Goal: Information Seeking & Learning: Learn about a topic

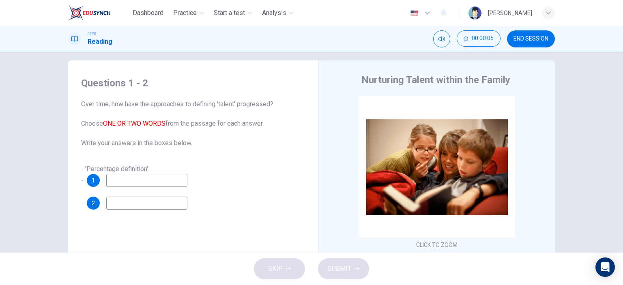
scroll to position [18, 0]
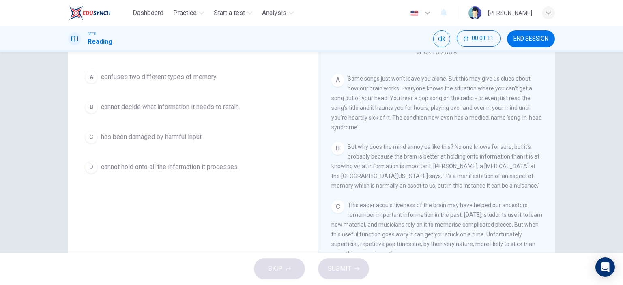
scroll to position [80, 0]
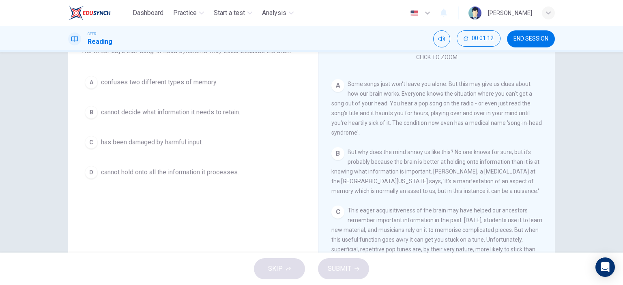
click at [199, 111] on span "cannot decide what information it needs to retain." at bounding box center [170, 112] width 139 height 10
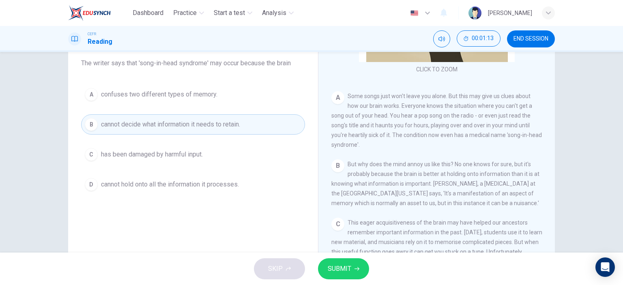
scroll to position [66, 0]
click at [341, 266] on span "SUBMIT" at bounding box center [340, 268] width 24 height 11
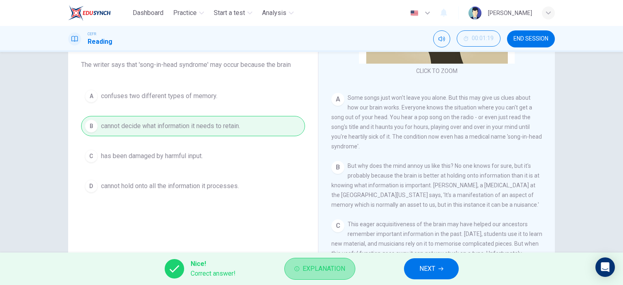
click at [322, 267] on span "Explanation" at bounding box center [323, 268] width 43 height 11
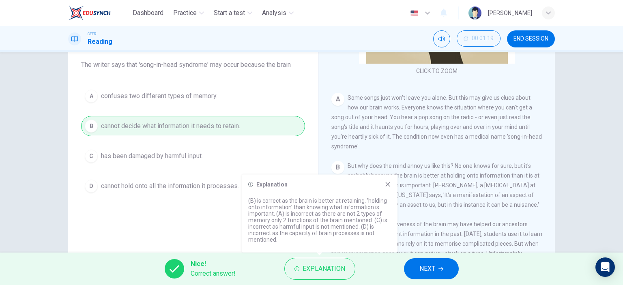
click at [200, 213] on div "Question 1 Choose the correct answer, A , B , C or D . The writer says that 'so…" at bounding box center [193, 147] width 237 height 274
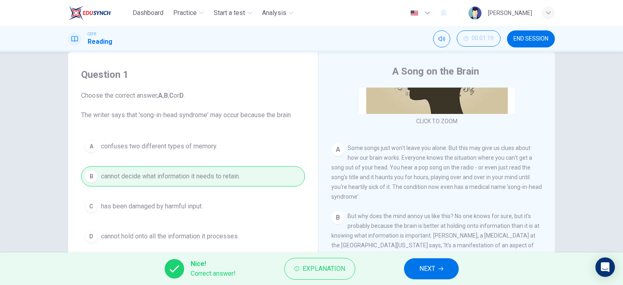
scroll to position [16, 0]
click at [423, 270] on span "NEXT" at bounding box center [427, 268] width 16 height 11
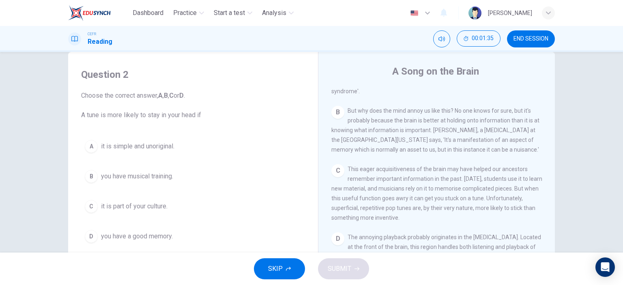
scroll to position [24, 0]
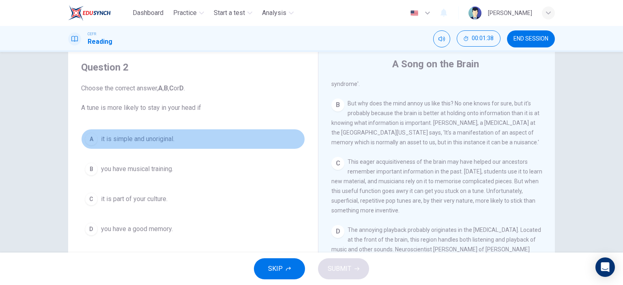
click at [124, 138] on span "it is simple and unoriginal." at bounding box center [137, 139] width 73 height 10
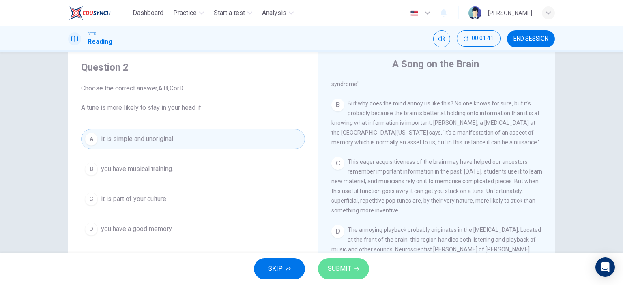
click at [337, 268] on span "SUBMIT" at bounding box center [340, 268] width 24 height 11
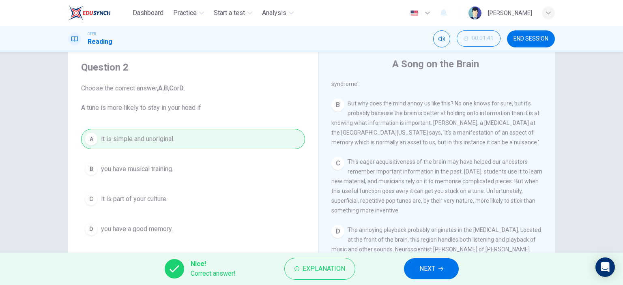
click at [432, 274] on span "NEXT" at bounding box center [427, 268] width 16 height 11
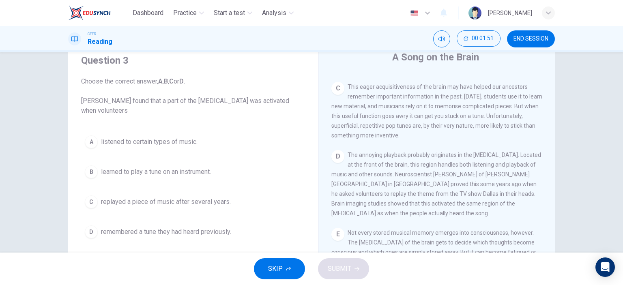
scroll to position [290, 0]
click at [210, 197] on span "replayed a piece of music after several years." at bounding box center [166, 202] width 130 height 10
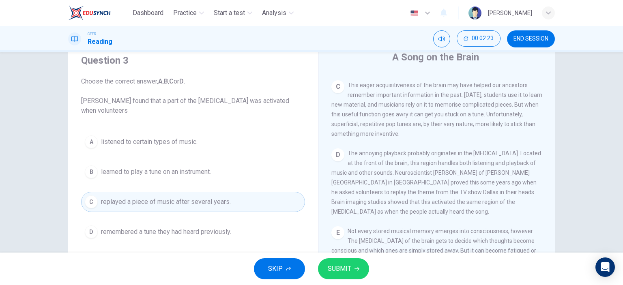
click at [336, 268] on span "SUBMIT" at bounding box center [340, 268] width 24 height 11
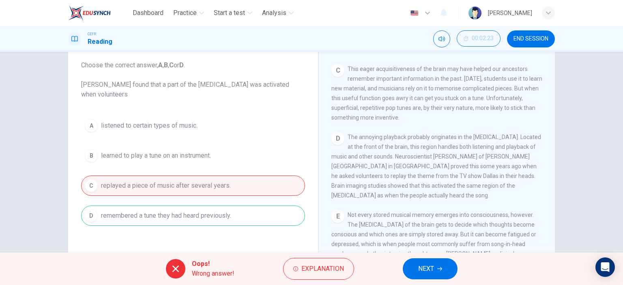
scroll to position [47, 0]
click at [430, 271] on span "NEXT" at bounding box center [426, 268] width 16 height 11
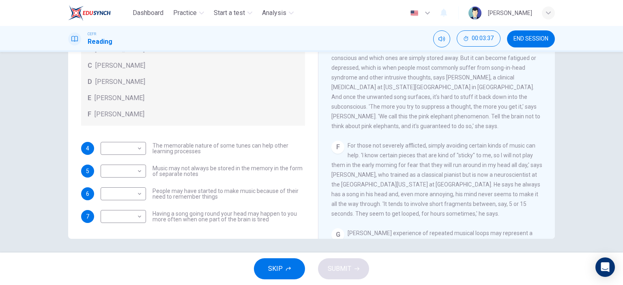
scroll to position [403, 0]
drag, startPoint x: 401, startPoint y: 77, endPoint x: 423, endPoint y: 163, distance: 88.0
click at [423, 163] on div "CLICK TO ZOOM Click to Zoom A Some songs just won't leave you alone. But this m…" at bounding box center [441, 116] width 221 height 246
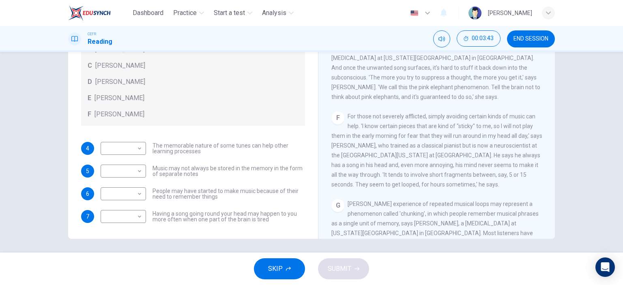
scroll to position [432, 0]
click at [136, 217] on body "Dashboard Practice Start a test Analysis English en ​ [PERSON_NAME] CEFR Readin…" at bounding box center [311, 142] width 623 height 285
click at [204, 173] on div at bounding box center [311, 142] width 623 height 285
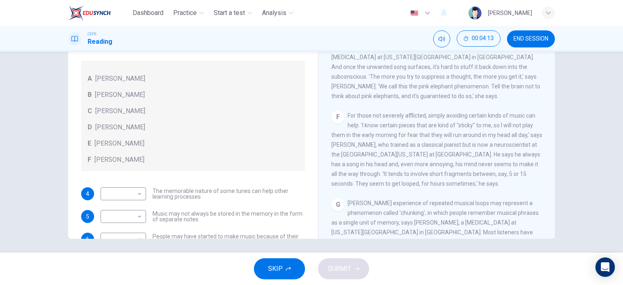
scroll to position [45, 0]
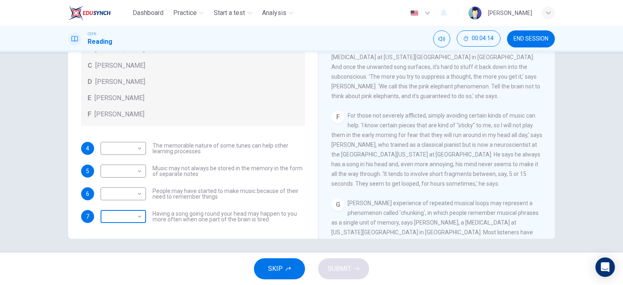
click at [125, 212] on body "Dashboard Practice Start a test Analysis English en ​ [PERSON_NAME] CEFR Readin…" at bounding box center [311, 142] width 623 height 285
click at [118, 218] on li "B" at bounding box center [121, 220] width 45 height 13
type input "B"
click at [388, 186] on span "For those not severely afflicted, simply avoiding certain kinds of music can he…" at bounding box center [436, 149] width 211 height 75
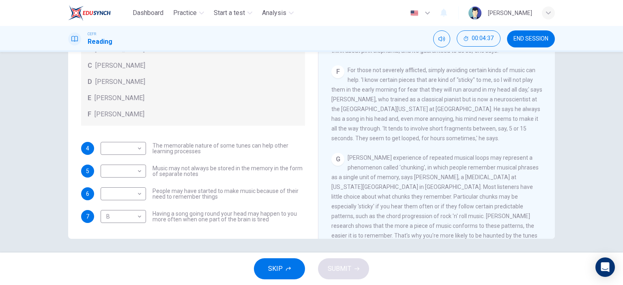
scroll to position [478, 0]
click at [122, 169] on body "Dashboard Practice Start a test Analysis English en ​ [PERSON_NAME] CEFR Readin…" at bounding box center [311, 142] width 623 height 285
click at [107, 210] on li "C" at bounding box center [121, 209] width 45 height 13
click at [123, 171] on body "Dashboard Practice Start a test Analysis English en ​ [PERSON_NAME] CEFR Readin…" at bounding box center [311, 142] width 623 height 285
click at [112, 220] on li "D" at bounding box center [121, 222] width 45 height 13
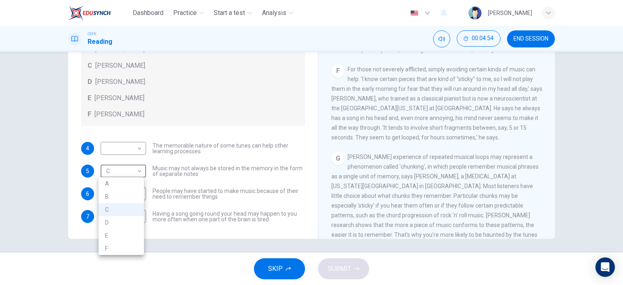
type input "D"
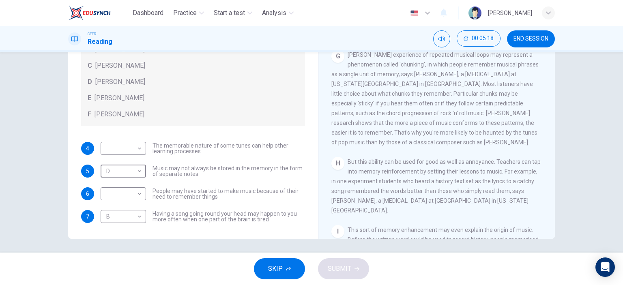
scroll to position [581, 0]
click at [125, 147] on body "Dashboard Practice Start a test Analysis English en ​ [PERSON_NAME] CEFR Readin…" at bounding box center [311, 142] width 623 height 285
click at [110, 210] on li "E" at bounding box center [121, 212] width 45 height 13
type input "E"
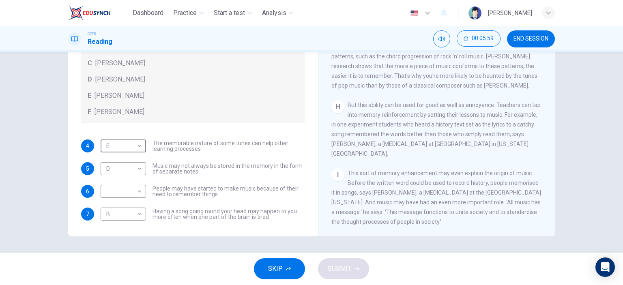
scroll to position [645, 0]
click at [120, 188] on body "Dashboard Practice Start a test Analysis English en ​ [PERSON_NAME] CEFR Readin…" at bounding box center [311, 142] width 623 height 285
click at [107, 267] on li "F" at bounding box center [121, 268] width 45 height 13
type input "F"
click at [347, 270] on span "SUBMIT" at bounding box center [340, 268] width 24 height 11
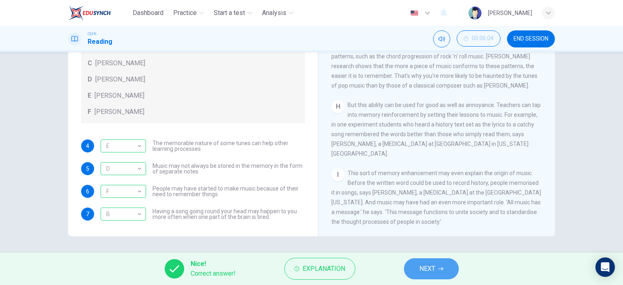
click at [418, 270] on button "NEXT" at bounding box center [431, 268] width 55 height 21
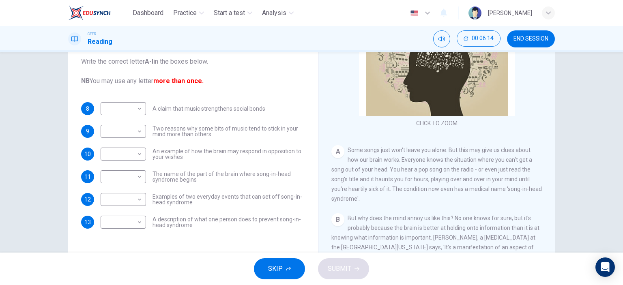
scroll to position [42, 0]
click at [133, 109] on body "Dashboard Practice Start a test Analysis English en ​ [PERSON_NAME] CEFR Readin…" at bounding box center [311, 142] width 623 height 285
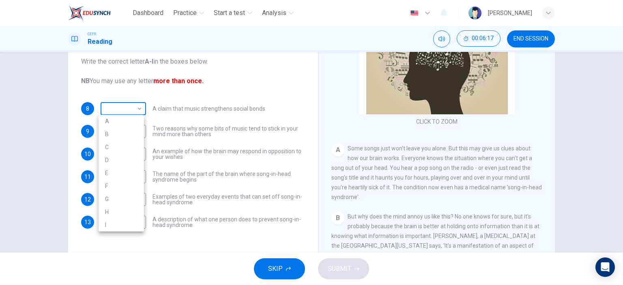
click at [133, 109] on div at bounding box center [311, 142] width 623 height 285
click at [137, 108] on body "Dashboard Practice Start a test Analysis English en ​ [PERSON_NAME] CEFR Readin…" at bounding box center [311, 142] width 623 height 285
click at [137, 108] on div at bounding box center [311, 142] width 623 height 285
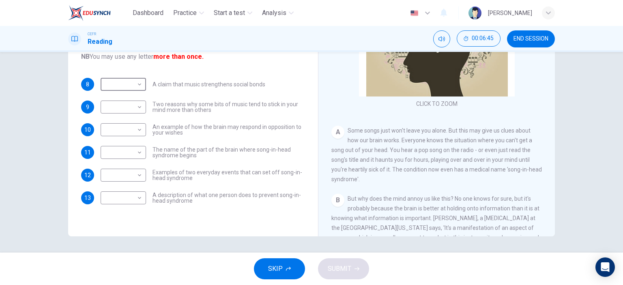
scroll to position [37, 0]
click at [124, 154] on body "Dashboard Practice Start a test Analysis English en ​ [PERSON_NAME] CEFR Readin…" at bounding box center [311, 142] width 623 height 285
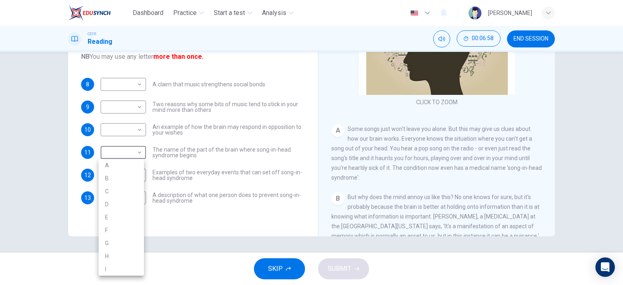
click at [112, 165] on li "A" at bounding box center [121, 165] width 45 height 13
type input "A"
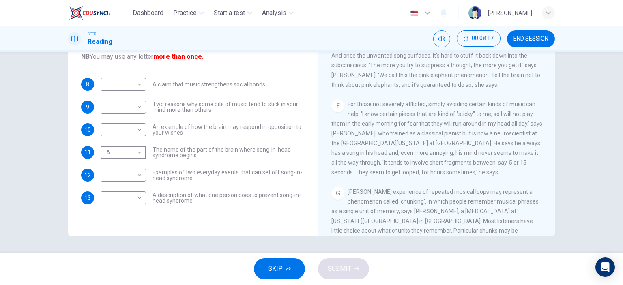
scroll to position [442, 0]
click at [129, 178] on body "Dashboard Practice Start a test Analysis English en ​ [PERSON_NAME] CEFR Readin…" at bounding box center [311, 142] width 623 height 285
click at [107, 238] on li "F" at bounding box center [121, 233] width 45 height 13
type input "F"
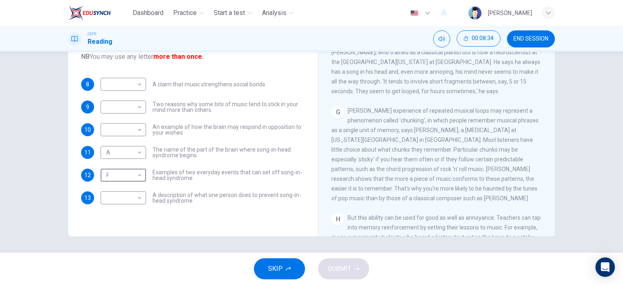
scroll to position [523, 0]
click at [119, 200] on body "Dashboard Practice Start a test Analysis English en ​ [PERSON_NAME] CEFR Readin…" at bounding box center [311, 142] width 623 height 285
click at [110, 235] on li "F" at bounding box center [121, 233] width 45 height 13
type input "F"
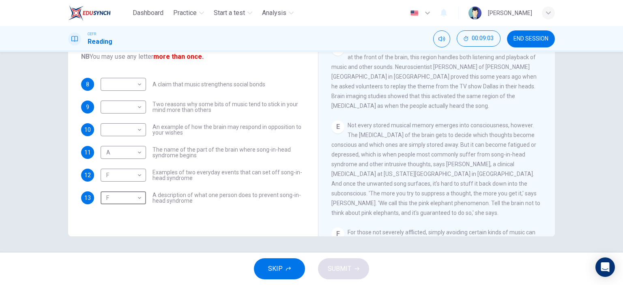
scroll to position [319, 0]
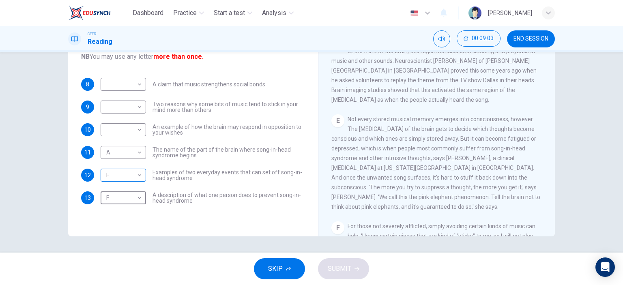
click at [117, 180] on body "Dashboard Practice Start a test Analysis English en ​ [PERSON_NAME] CEFR Readin…" at bounding box center [311, 142] width 623 height 285
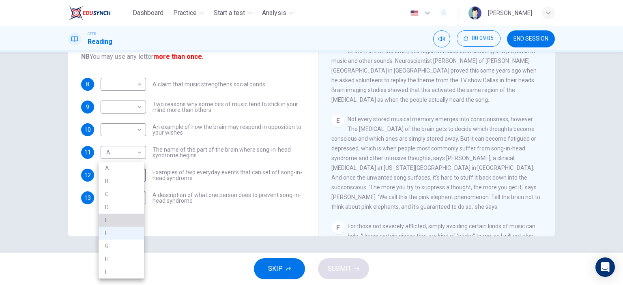
click at [107, 225] on li "E" at bounding box center [121, 220] width 45 height 13
type input "E"
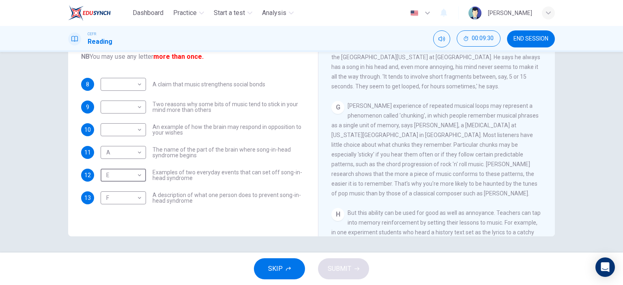
scroll to position [528, 0]
click at [126, 109] on body "Dashboard Practice Start a test Analysis English en ​ [PERSON_NAME] CEFR Readin…" at bounding box center [311, 142] width 623 height 285
click at [109, 195] on li "G" at bounding box center [121, 197] width 45 height 13
type input "G"
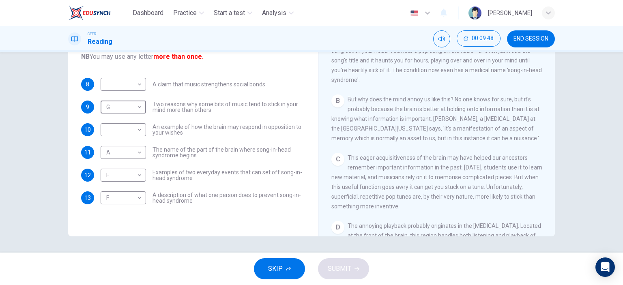
scroll to position [134, 0]
click at [122, 129] on body "Dashboard Practice Start a test Analysis English en ​ [PERSON_NAME] CEFR Readin…" at bounding box center [311, 142] width 623 height 285
click at [135, 81] on div at bounding box center [311, 142] width 623 height 285
click at [135, 81] on body "Dashboard Practice Start a test Analysis English en ​ [PERSON_NAME] CEFR Readin…" at bounding box center [311, 142] width 623 height 285
click at [111, 120] on li "C" at bounding box center [121, 123] width 45 height 13
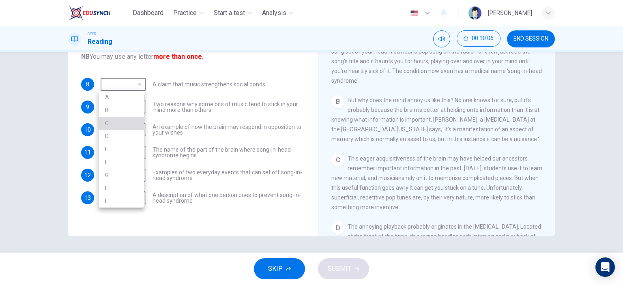
type input "C"
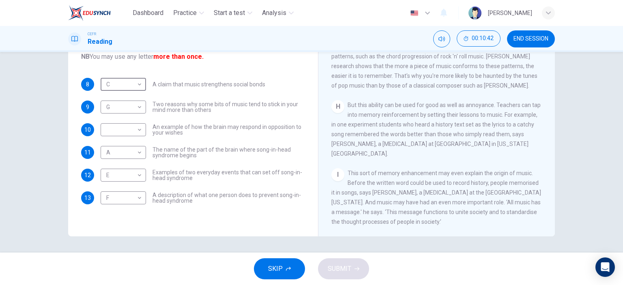
scroll to position [645, 0]
click at [116, 126] on body "Dashboard Practice Start a test Analysis English en ​ [PERSON_NAME] CEFR Readin…" at bounding box center [311, 142] width 623 height 285
click at [113, 244] on li "I" at bounding box center [121, 246] width 45 height 13
type input "I"
click at [351, 267] on button "SUBMIT" at bounding box center [343, 268] width 51 height 21
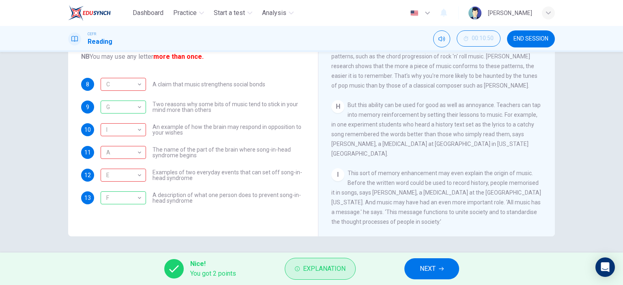
click at [324, 275] on button "Explanation" at bounding box center [320, 269] width 71 height 22
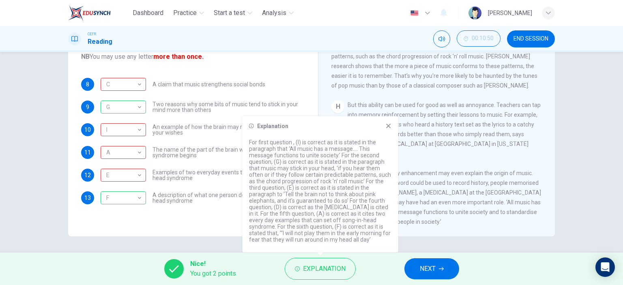
click at [205, 241] on div "Questions 8 - 13 The Reading Passage has nine paragraphs labelled A-l . Which p…" at bounding box center [311, 152] width 623 height 201
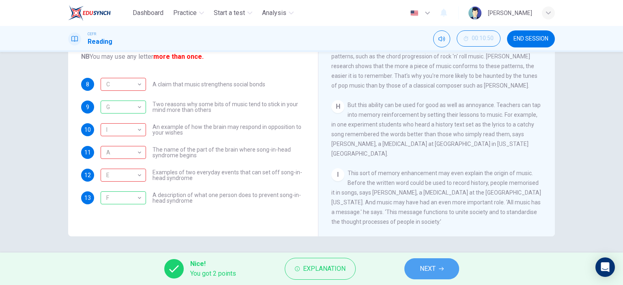
click at [414, 268] on button "NEXT" at bounding box center [431, 268] width 55 height 21
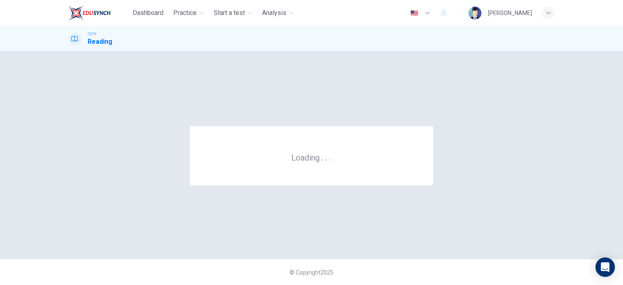
scroll to position [0, 0]
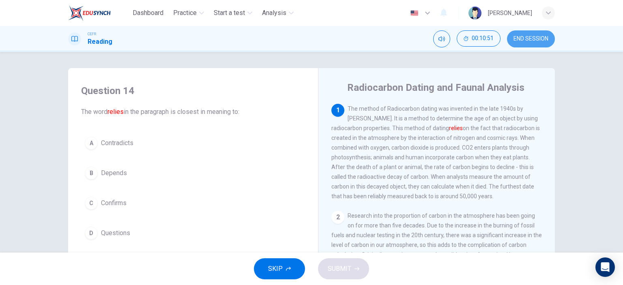
click at [537, 34] on button "END SESSION" at bounding box center [531, 38] width 48 height 17
